Goal: Information Seeking & Learning: Check status

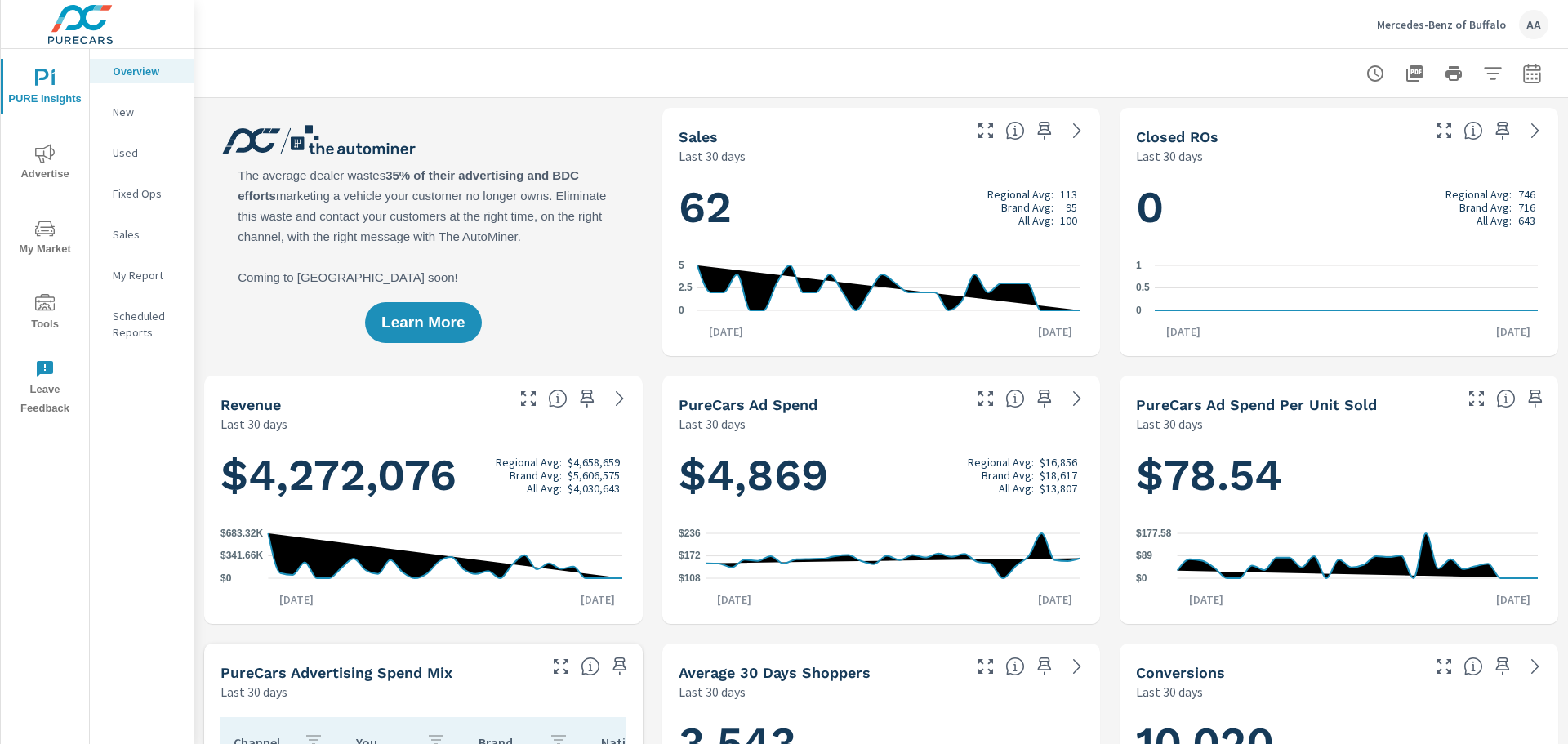
click at [1522, 76] on icon "button" at bounding box center [1532, 73] width 20 height 20
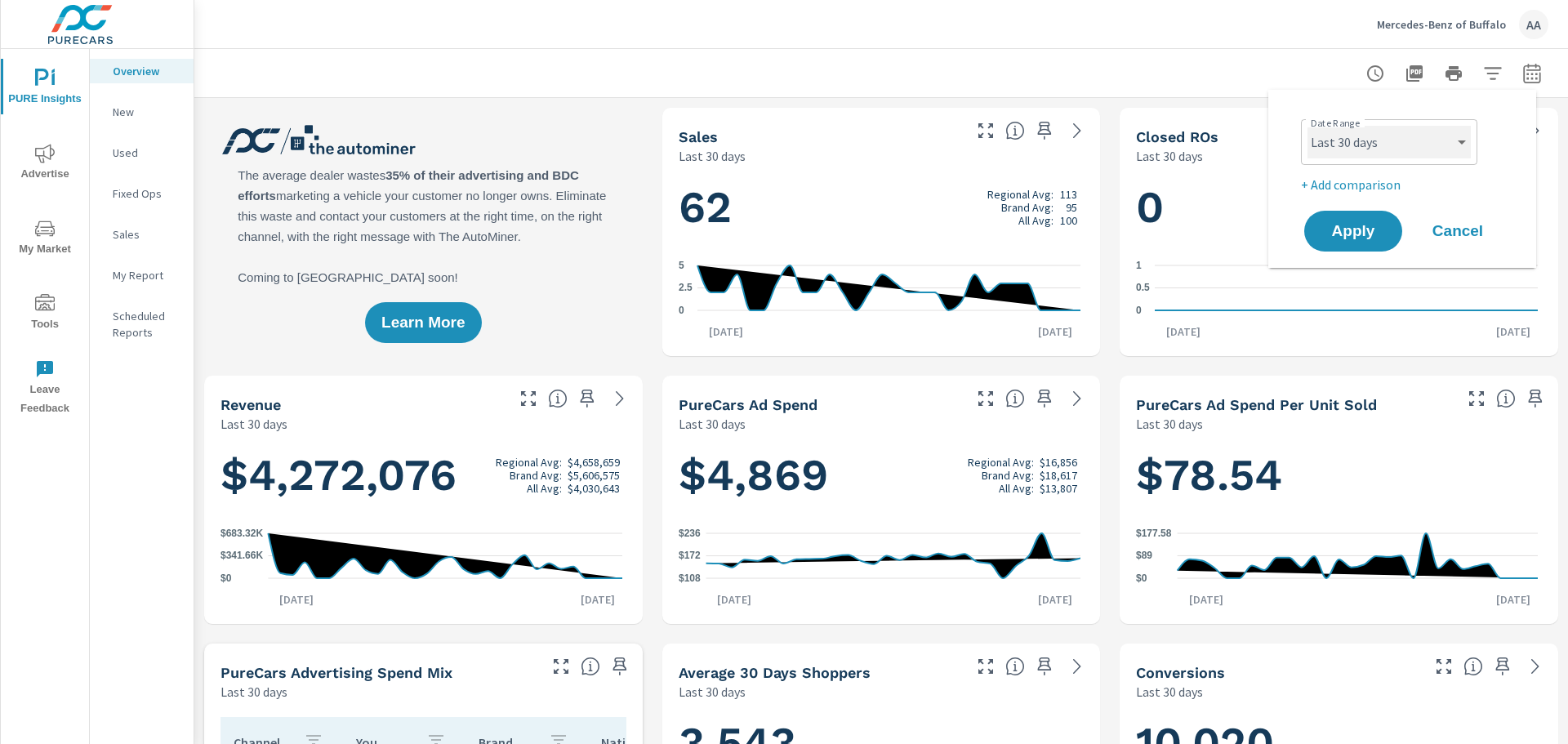
click at [1380, 151] on select "Custom [DATE] Last week Last 7 days Last 14 days Last 30 days Last 45 days Last…" at bounding box center [1389, 141] width 164 height 33
click at [1308, 126] on select "Custom [DATE] Last week Last 7 days Last 14 days Last 30 days Last 45 days Last…" at bounding box center [1389, 141] width 164 height 33
select select "Last month"
click at [1354, 193] on p "+ Add comparison" at bounding box center [1405, 184] width 209 height 20
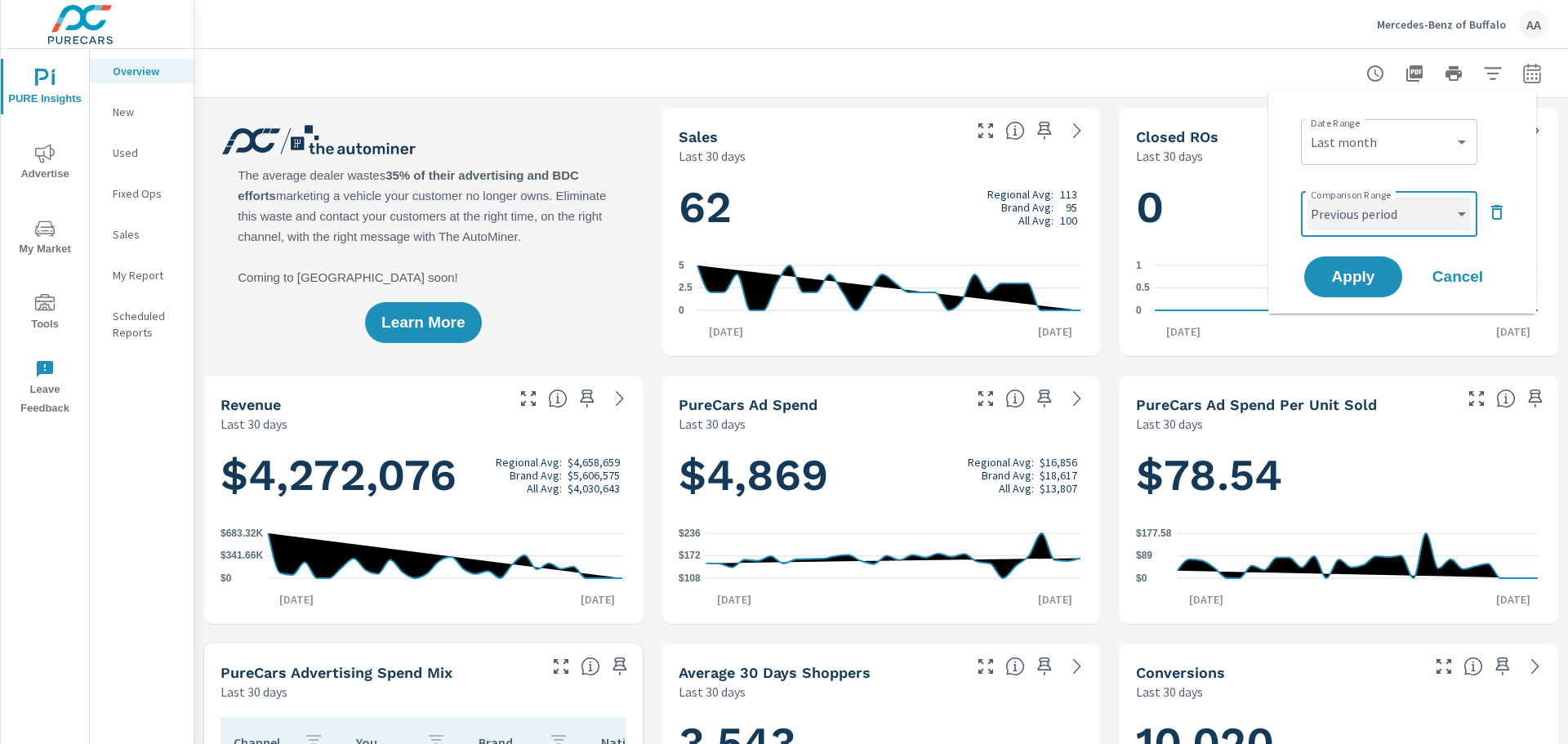
drag, startPoint x: 1349, startPoint y: 218, endPoint x: 1350, endPoint y: 228, distance: 10.0
click at [1349, 218] on select "Custom Previous period Previous month Previous year" at bounding box center [1389, 213] width 164 height 33
click at [1308, 197] on select "Custom Previous period Previous month Previous year" at bounding box center [1389, 213] width 164 height 33
select select "Previous month"
click at [1338, 271] on span "Apply" at bounding box center [1353, 277] width 67 height 16
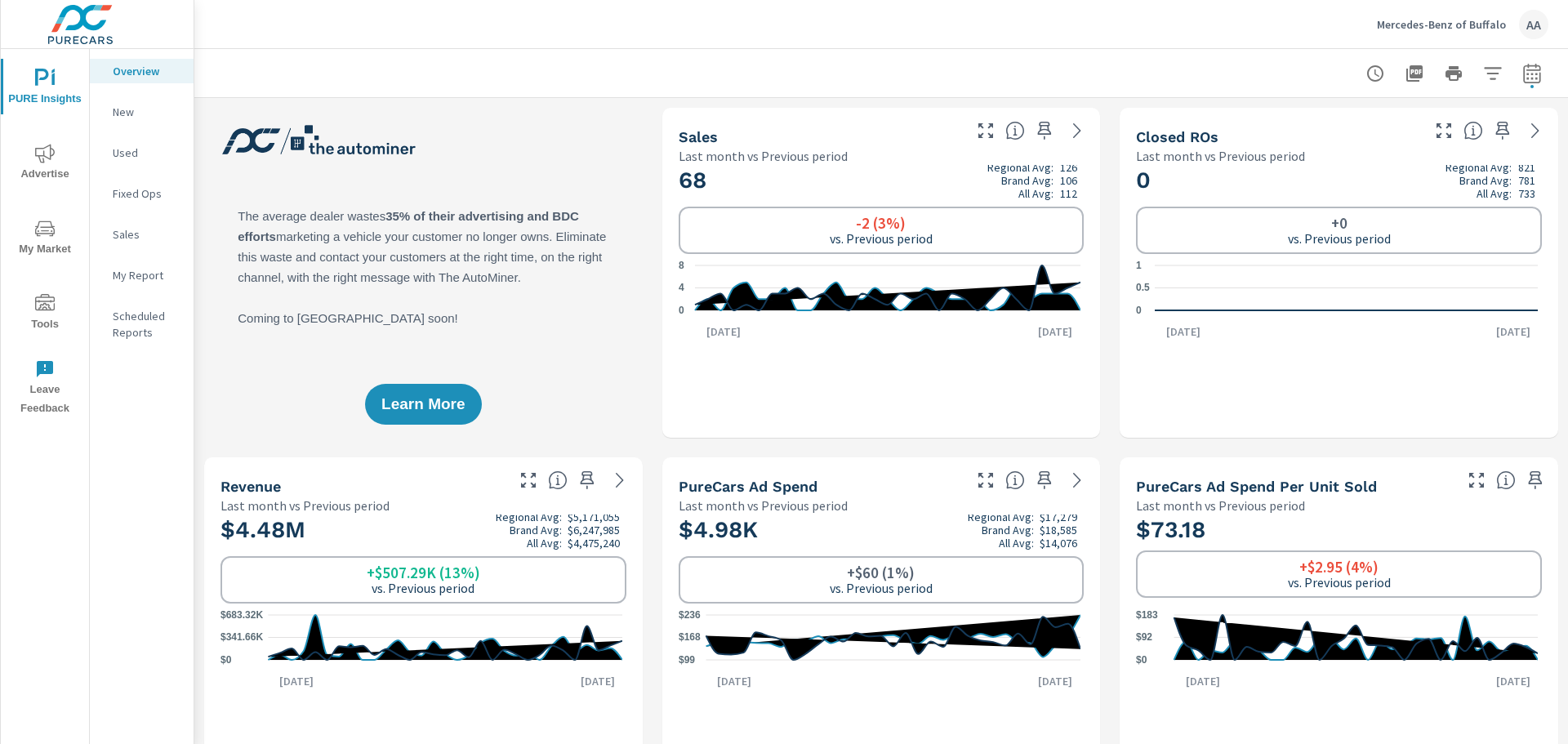
click at [55, 172] on span "Advertise" at bounding box center [45, 164] width 78 height 40
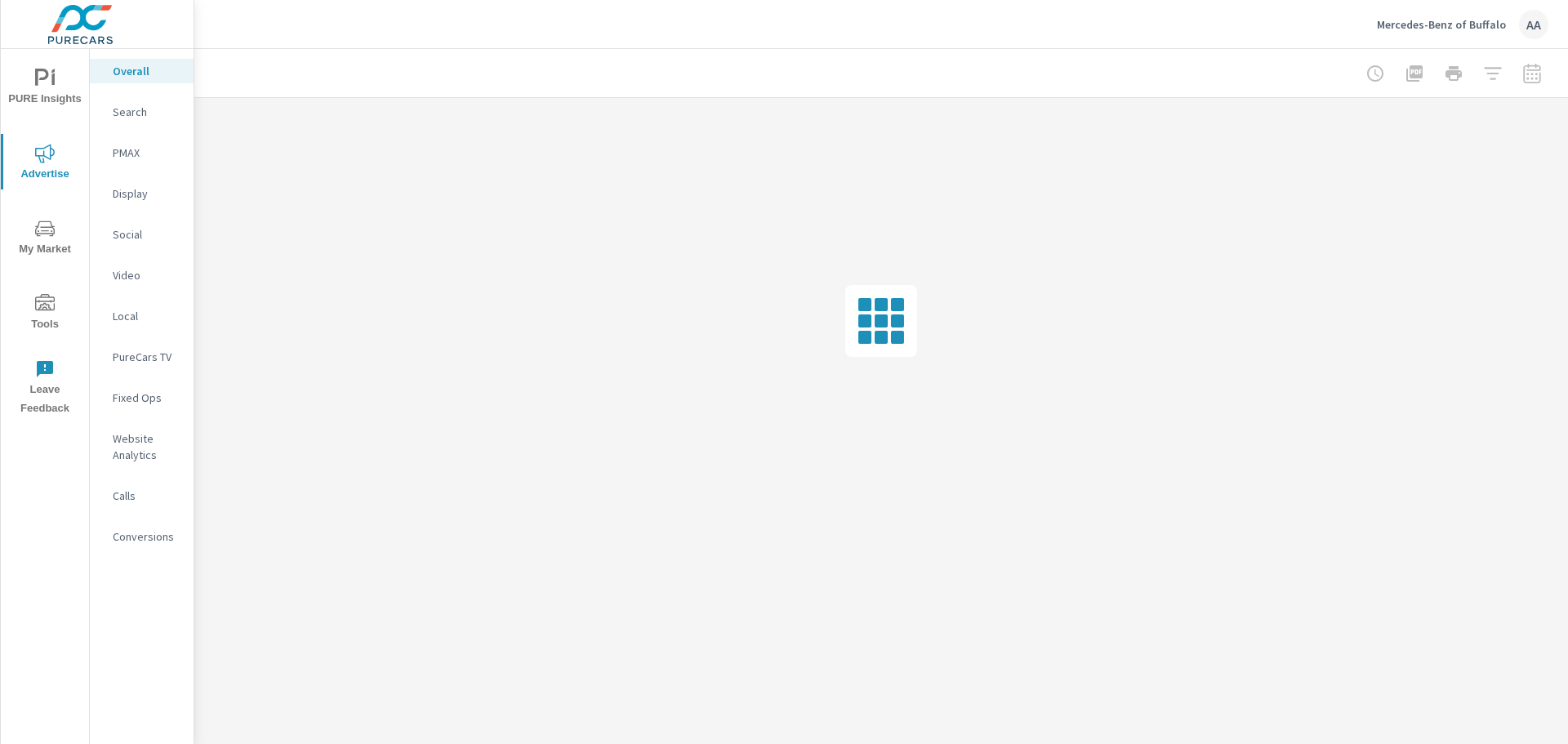
click at [142, 110] on p "Search" at bounding box center [146, 113] width 68 height 17
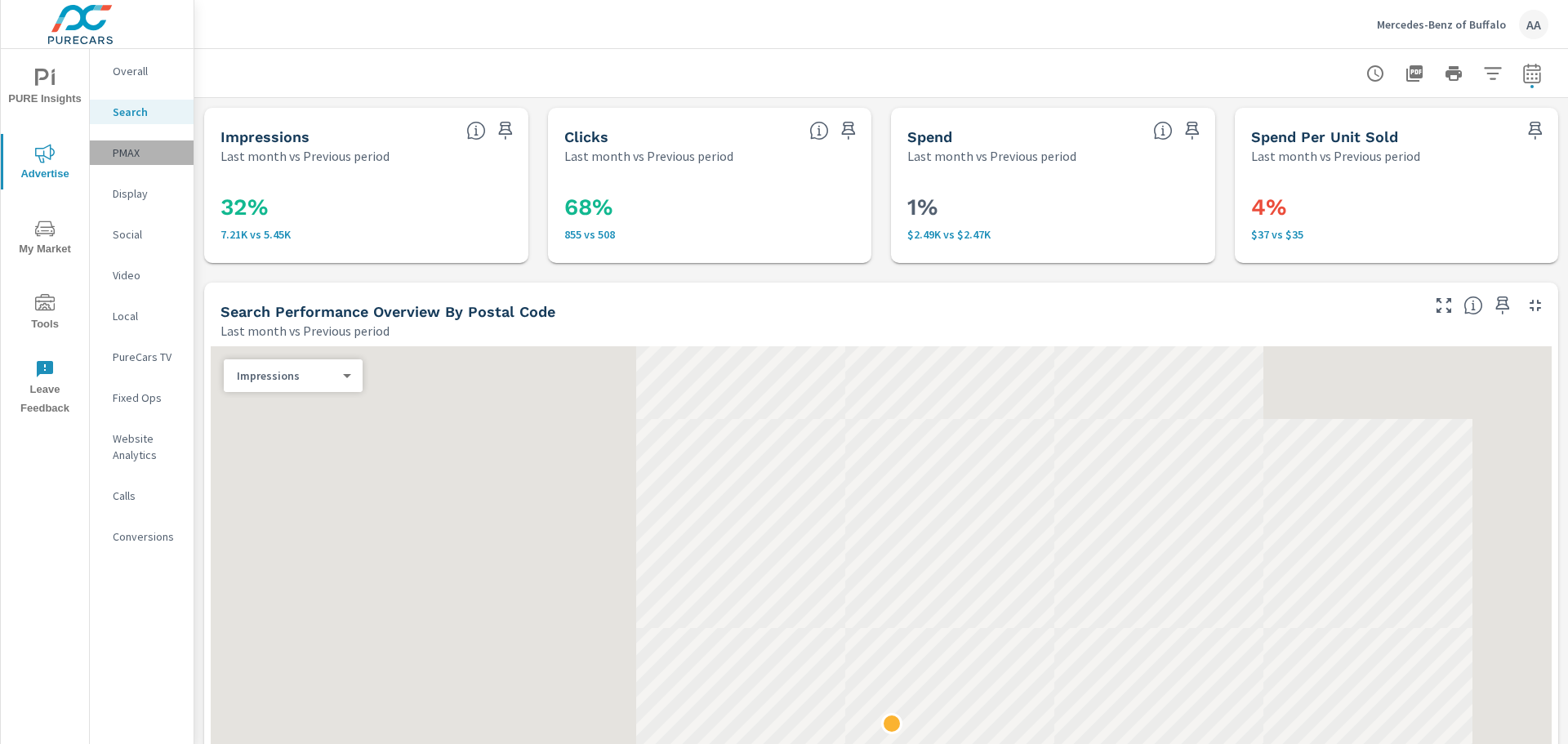
click at [138, 152] on p "PMAX" at bounding box center [146, 153] width 68 height 17
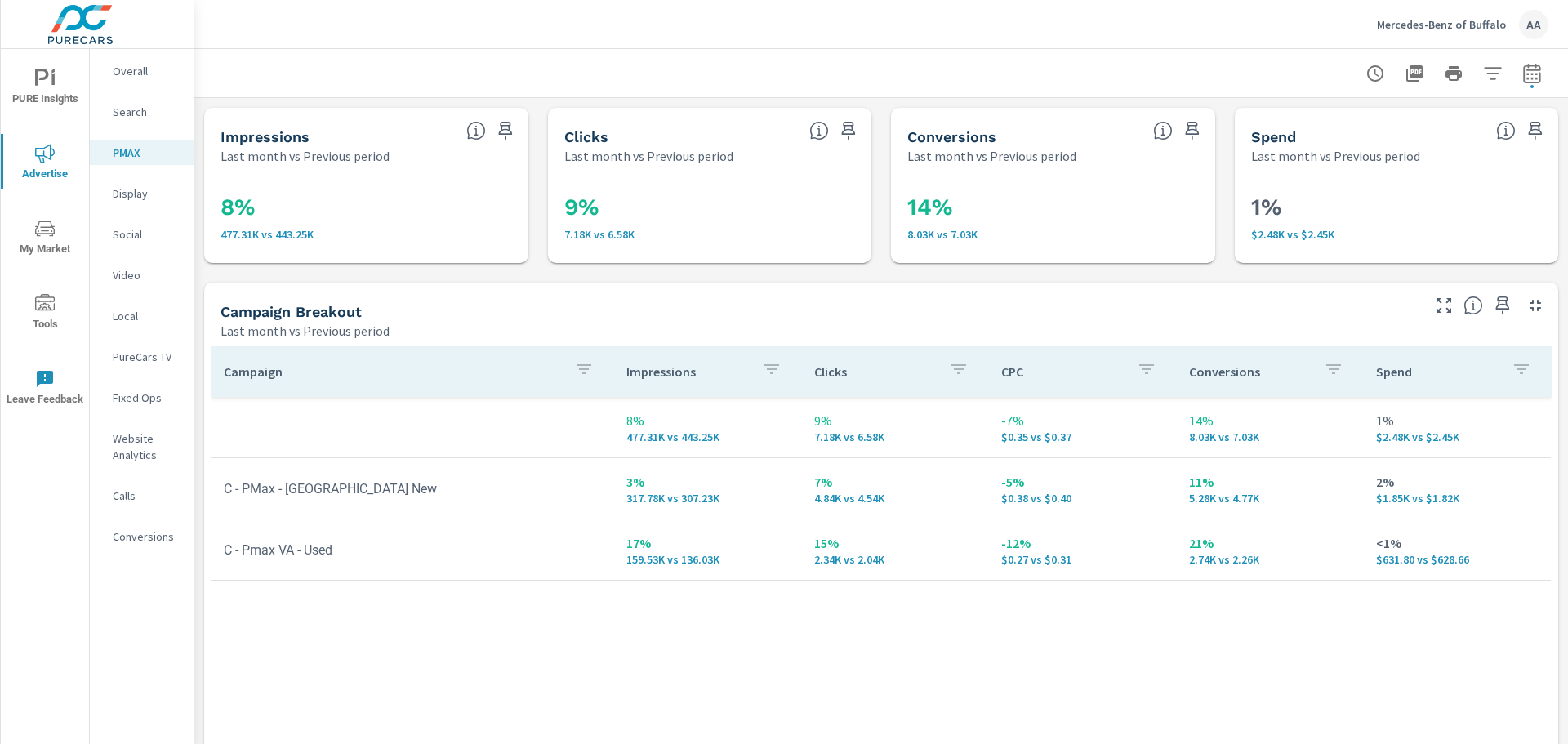
click at [126, 100] on div "Search" at bounding box center [142, 112] width 104 height 24
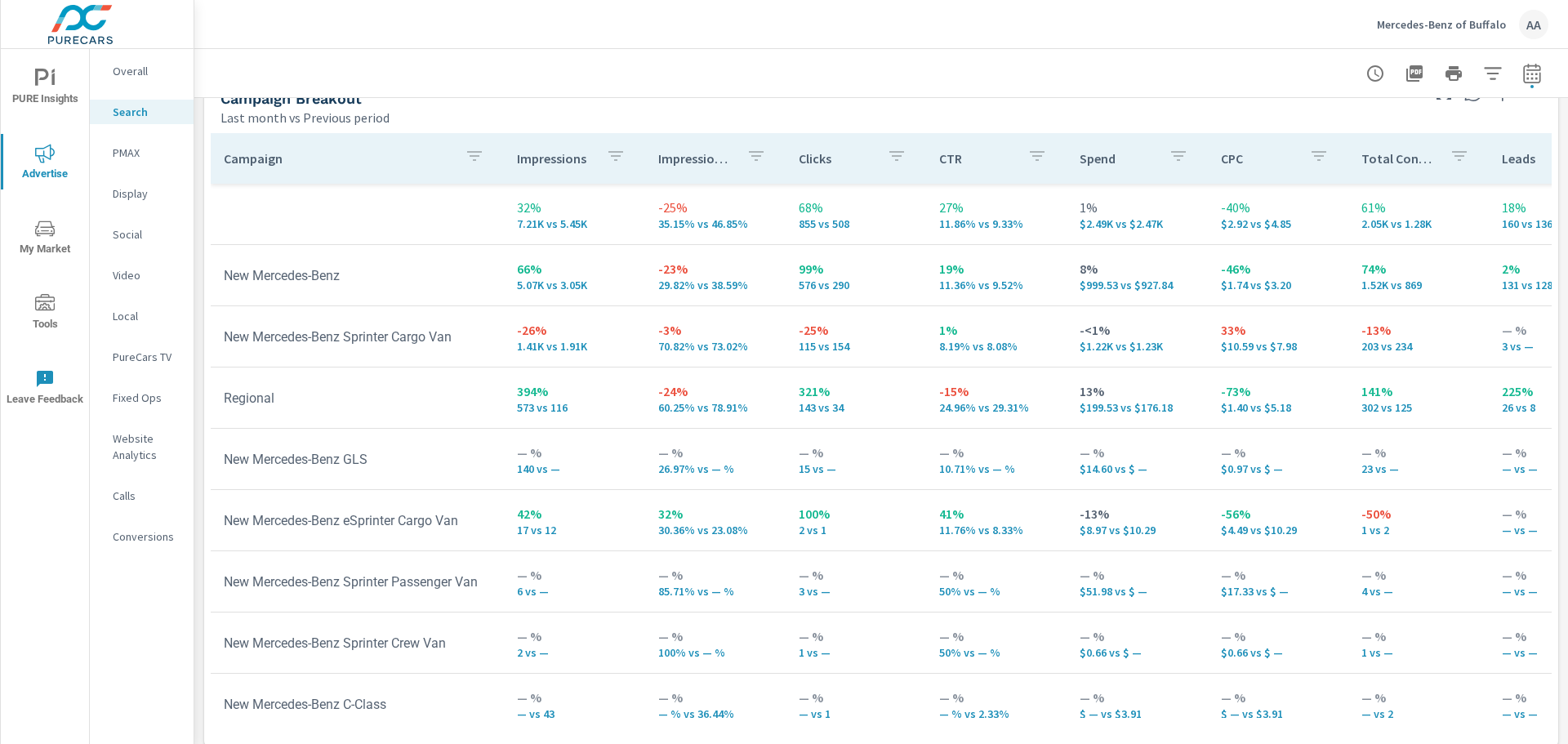
scroll to position [1626, 0]
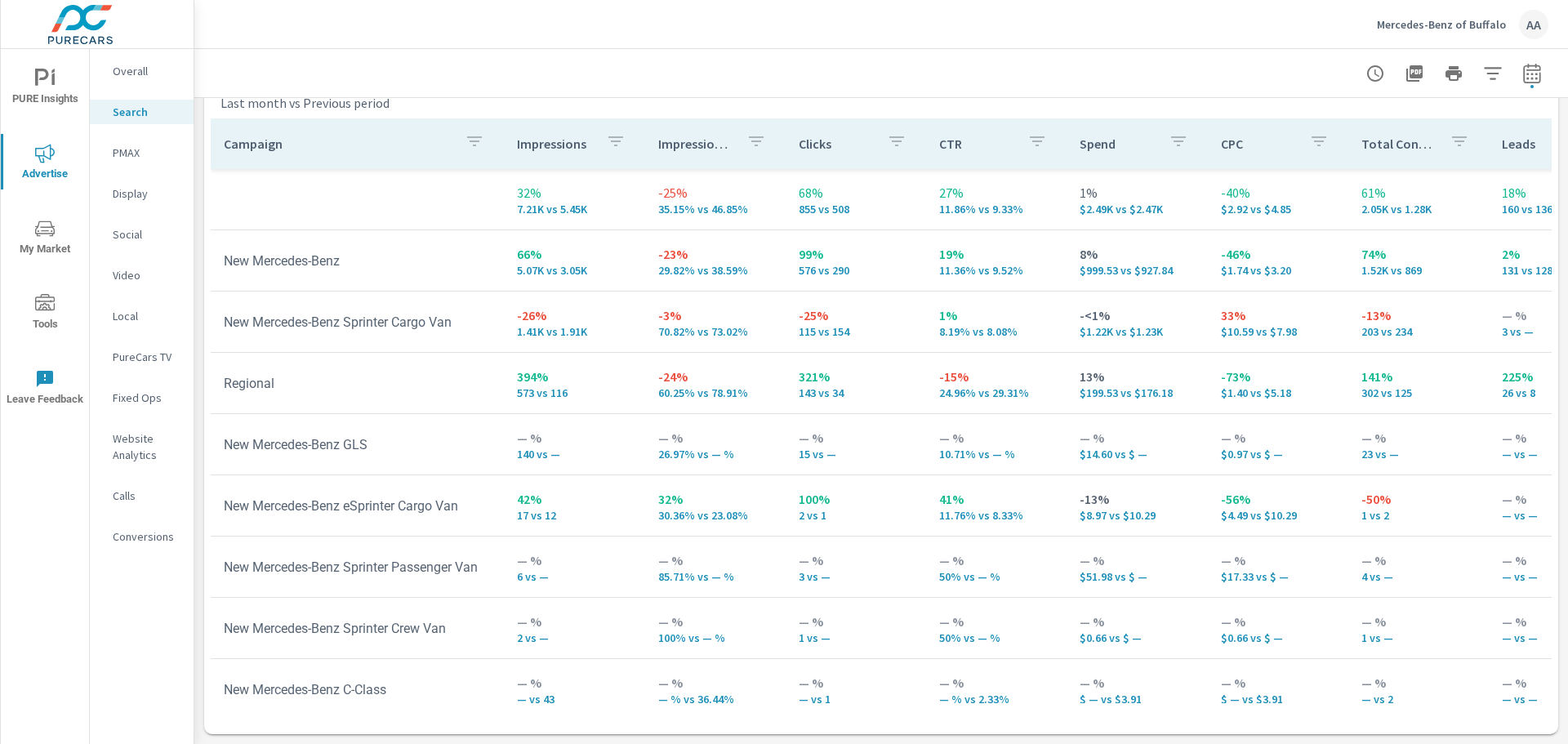
drag, startPoint x: 776, startPoint y: 159, endPoint x: 789, endPoint y: 161, distance: 13.2
click at [789, 161] on tr "Campaign Impressions Impression Share Clicks CTR Spend CPC Total Conversions Le…" at bounding box center [1272, 143] width 2122 height 50
